Goal: Task Accomplishment & Management: Manage account settings

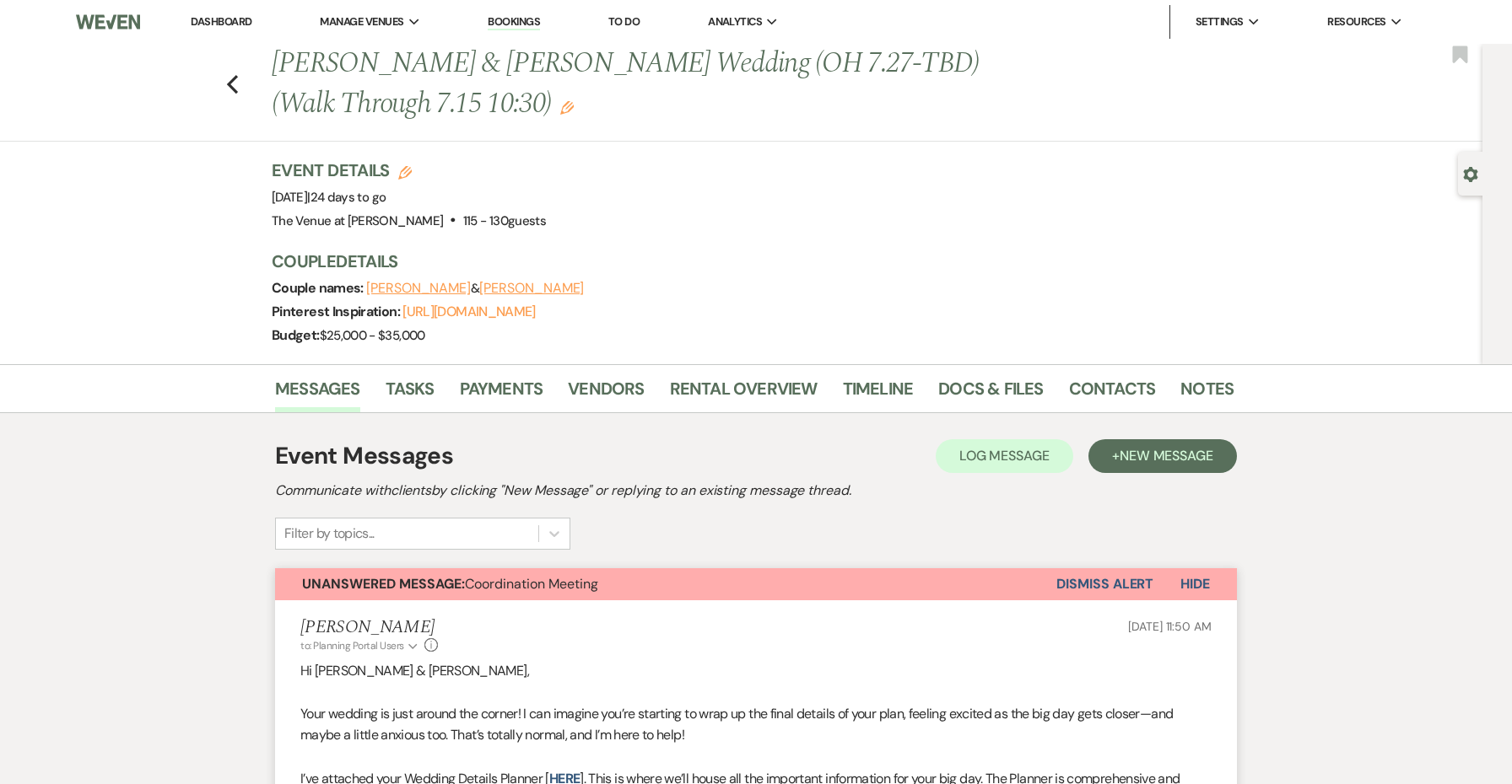
click at [1072, 586] on button "Dismiss Alert" at bounding box center [1105, 584] width 97 height 32
click at [1023, 582] on button "Unanswered Message: Coordination Meeting" at bounding box center [649, 585] width 747 height 32
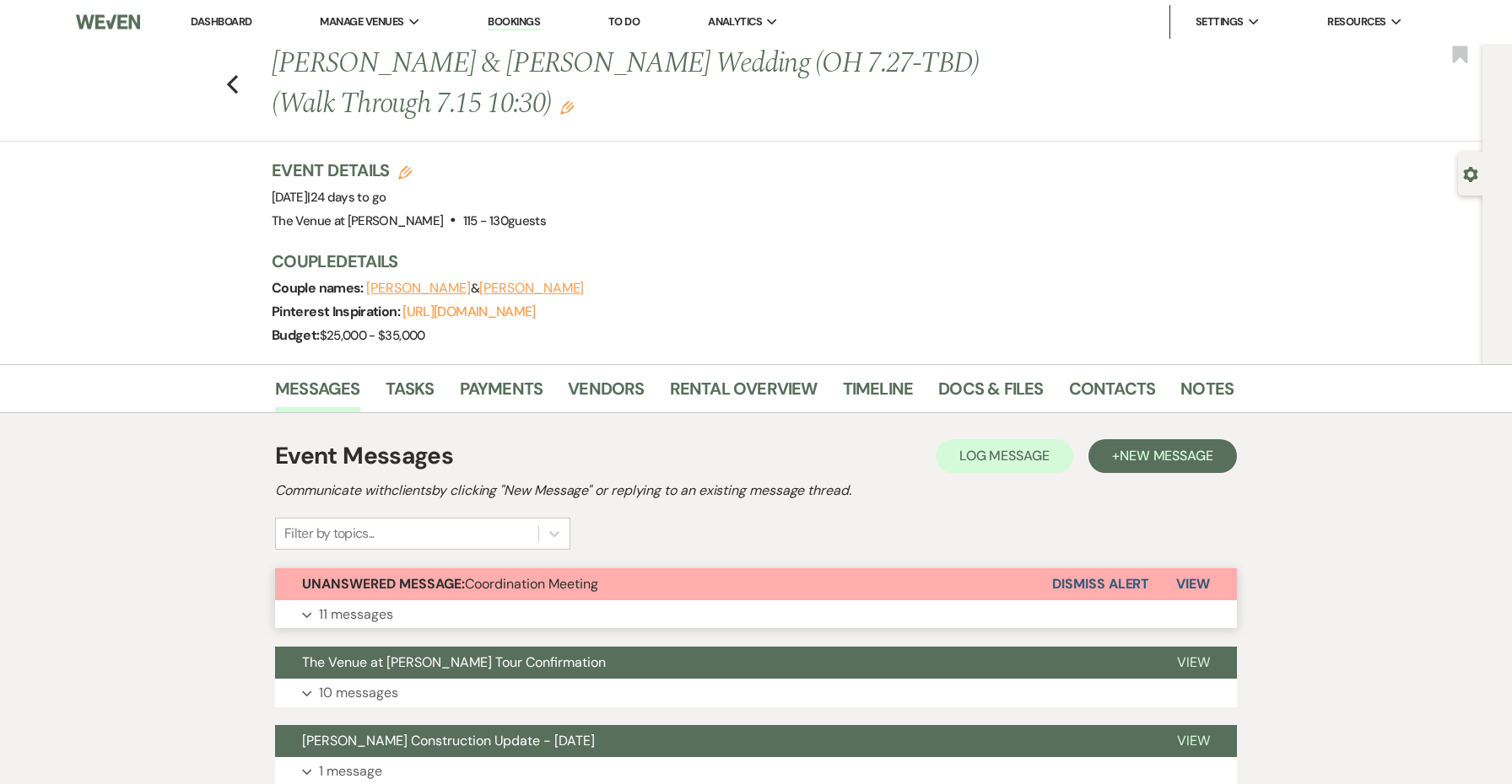
click at [537, 593] on button "Unanswered Message: Coordination Meeting" at bounding box center [664, 584] width 777 height 32
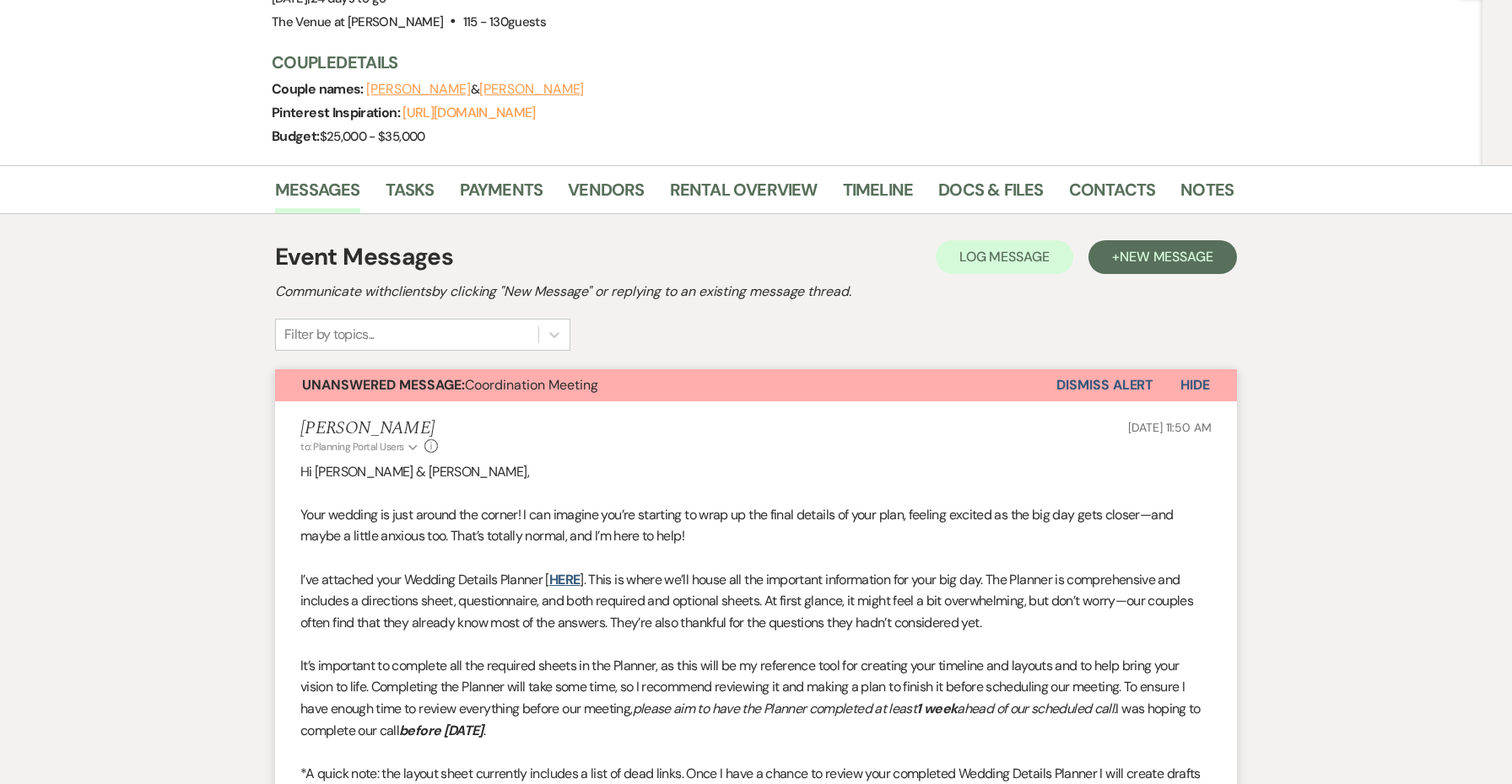
scroll to position [206, 0]
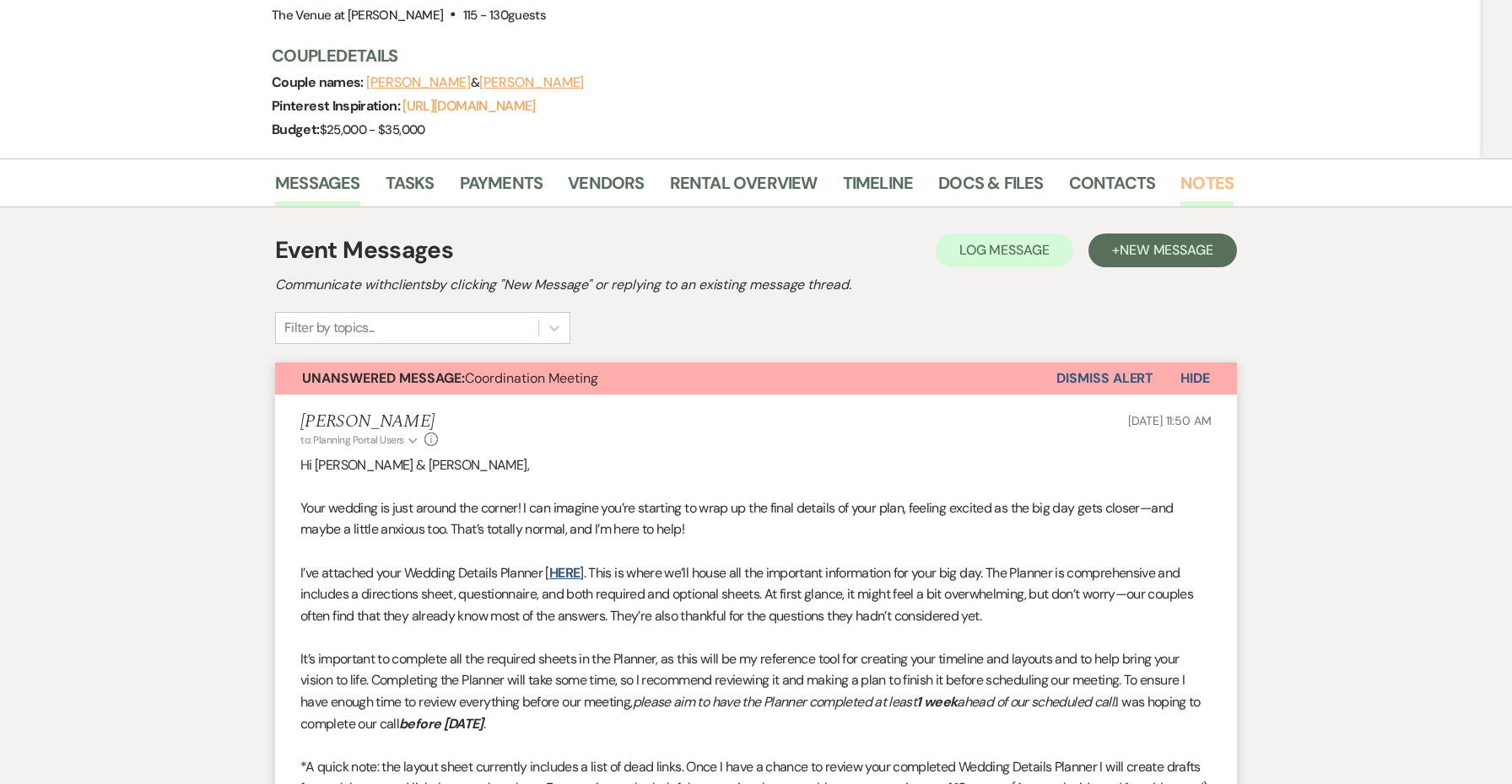
click at [1206, 188] on link "Notes" at bounding box center [1206, 188] width 54 height 37
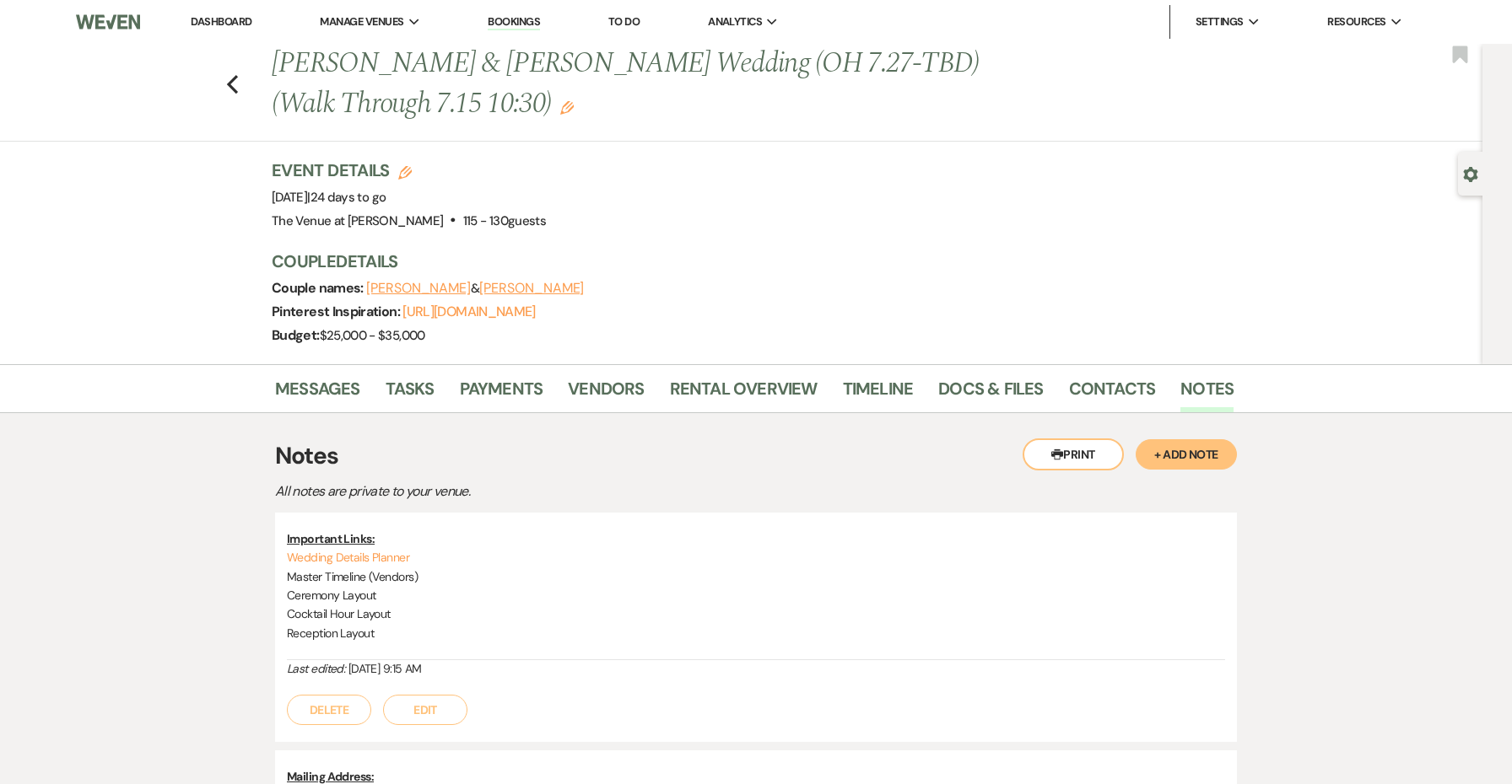
click at [1170, 457] on button "+ Add Note" at bounding box center [1186, 454] width 101 height 30
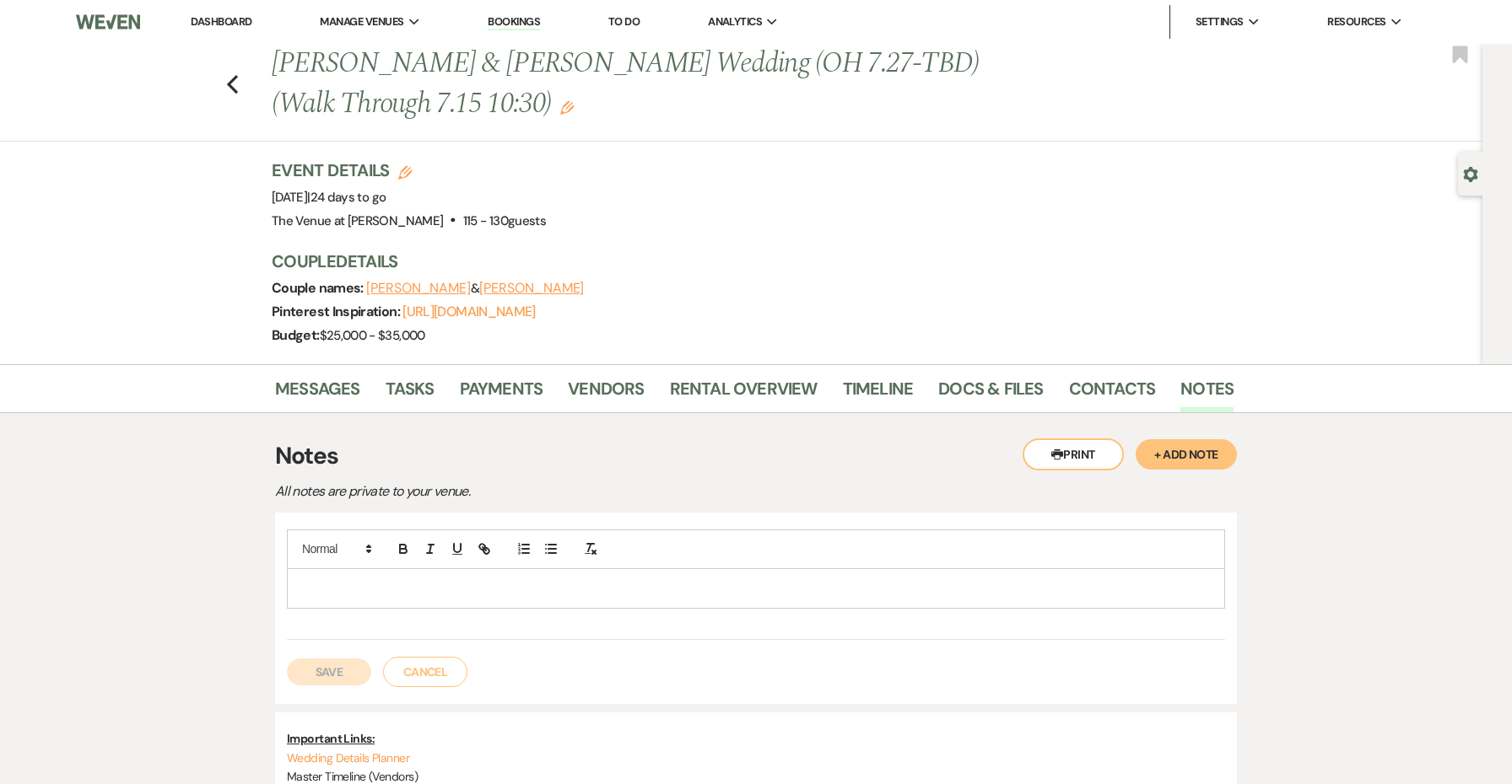
click at [506, 600] on div at bounding box center [756, 588] width 937 height 39
click at [346, 683] on button "Save" at bounding box center [329, 692] width 85 height 27
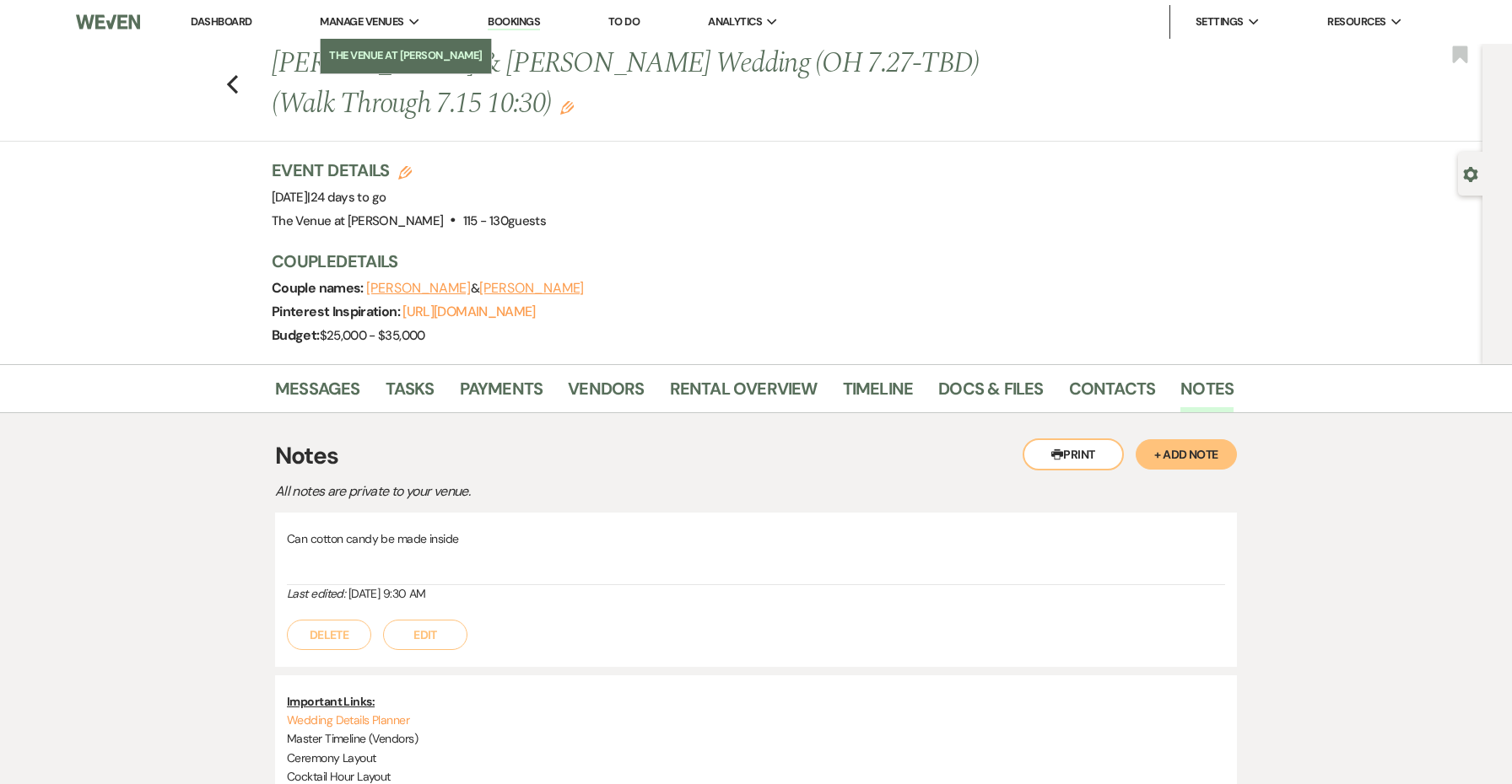
click at [408, 53] on li "The Venue at [PERSON_NAME]" at bounding box center [406, 55] width 154 height 17
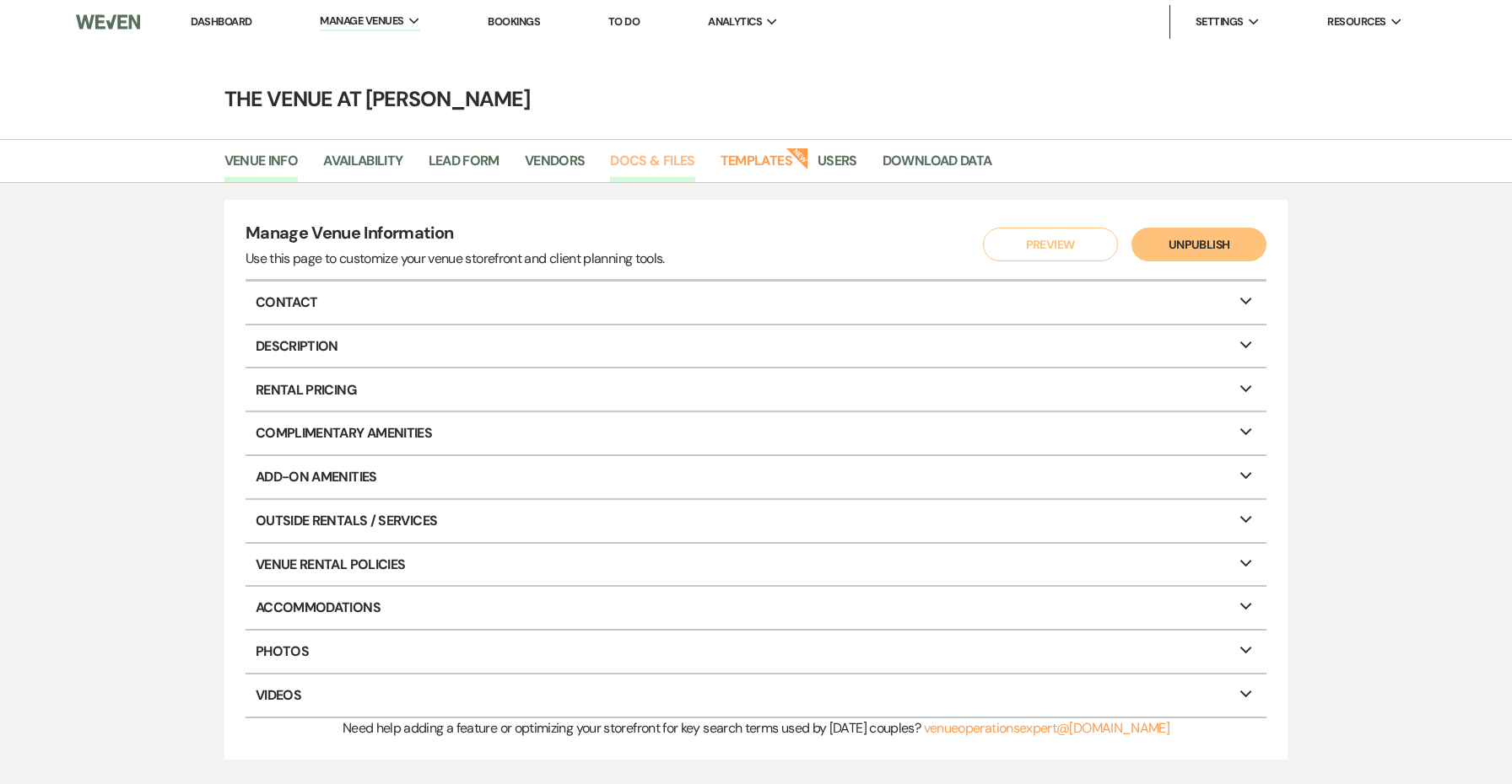
click at [666, 155] on link "Docs & Files" at bounding box center [652, 165] width 85 height 32
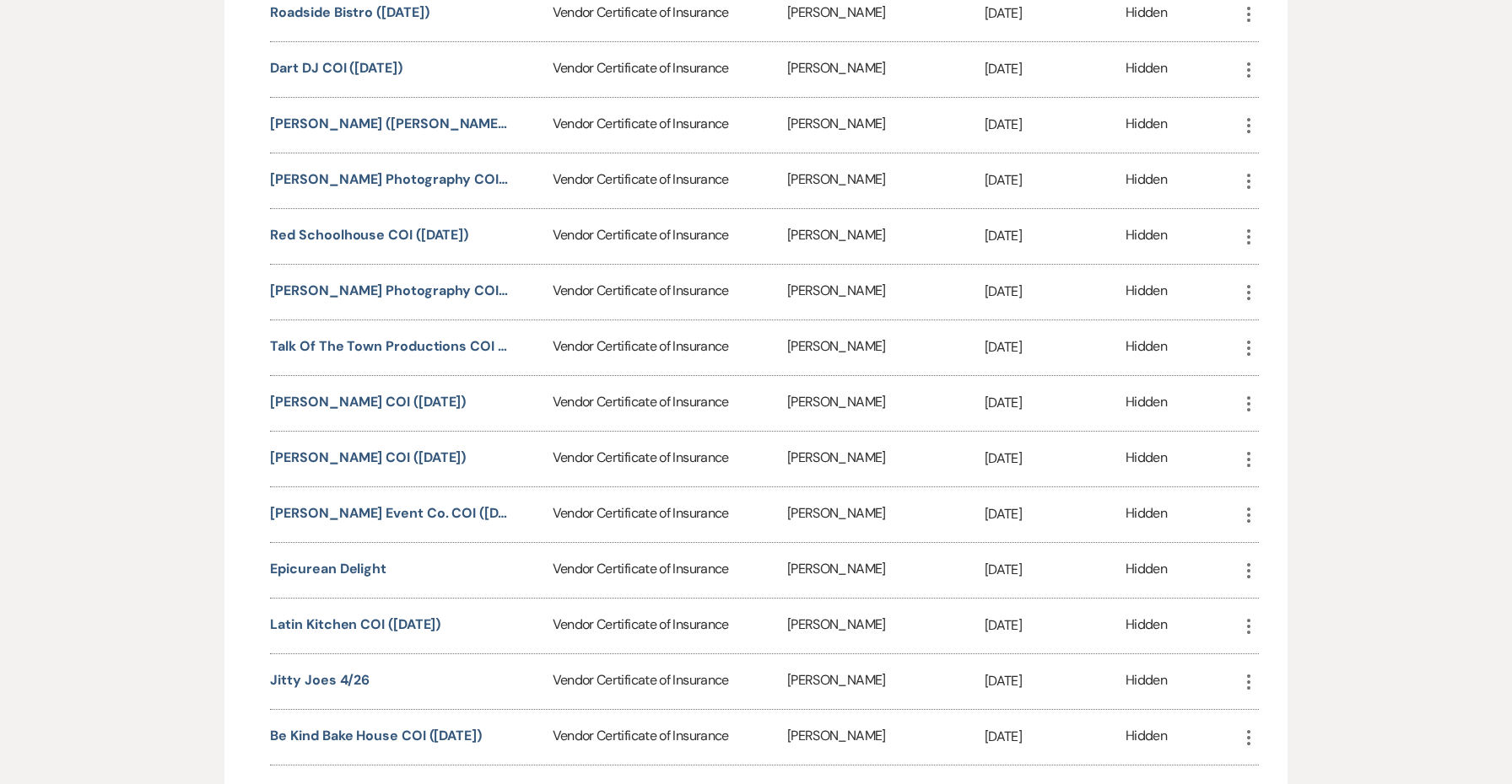
scroll to position [825, 0]
